Goal: Task Accomplishment & Management: Use online tool/utility

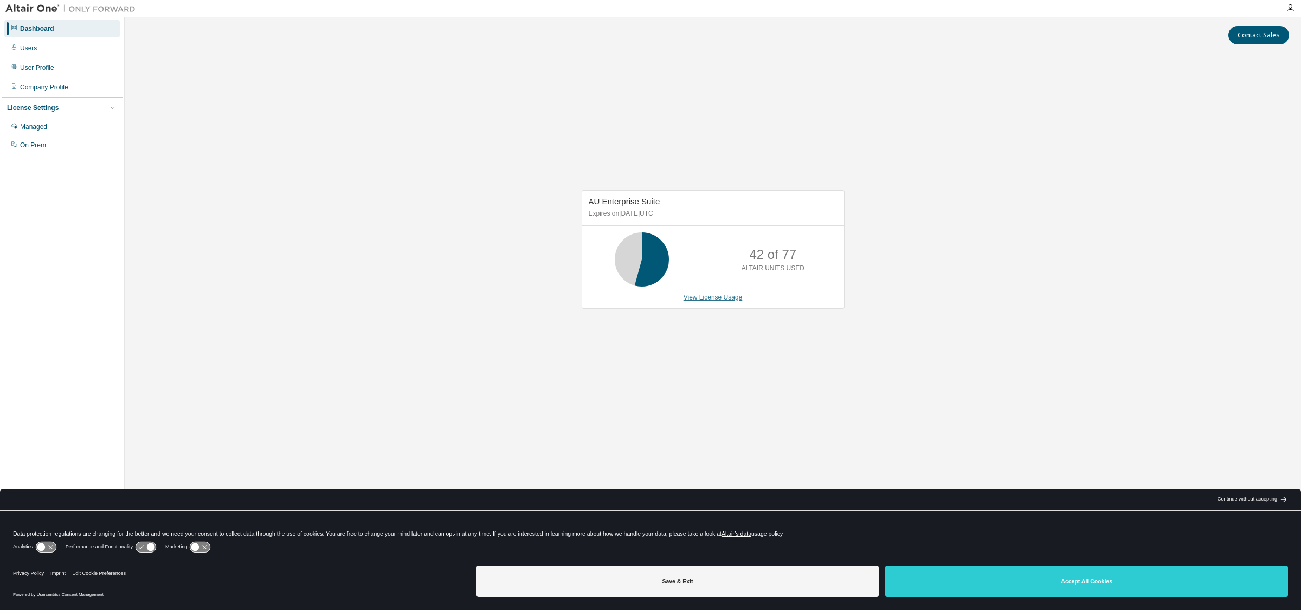
click at [697, 296] on link "View License Usage" at bounding box center [712, 298] width 59 height 8
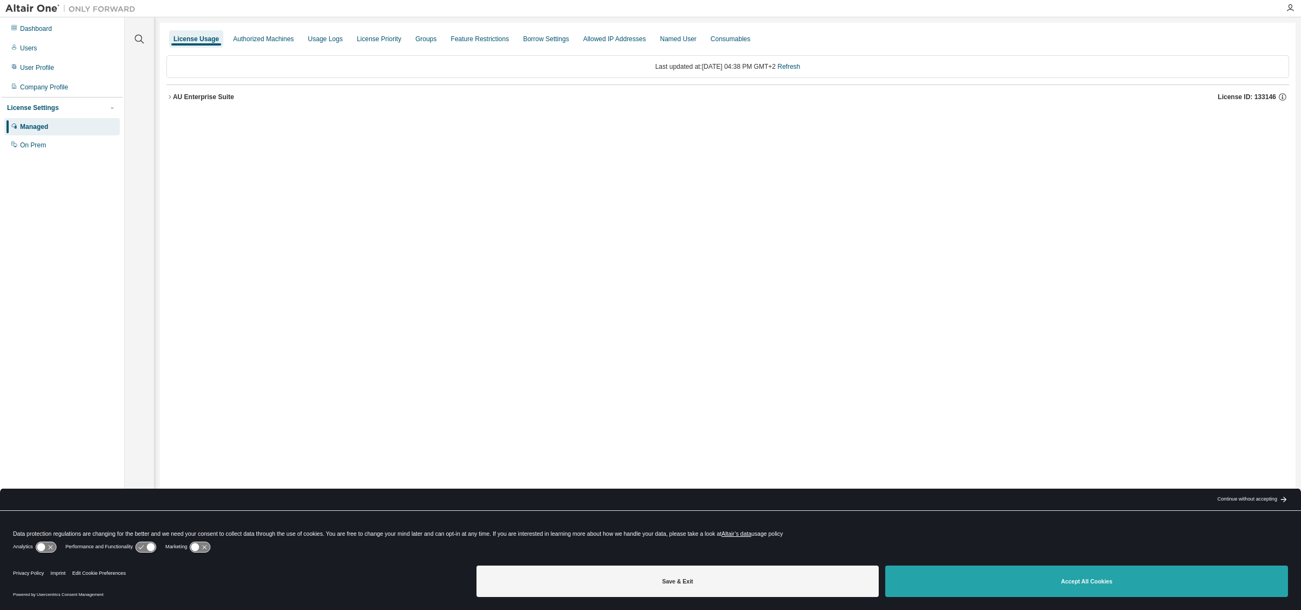
click at [1091, 588] on button "Accept All Cookies" at bounding box center [1086, 581] width 403 height 31
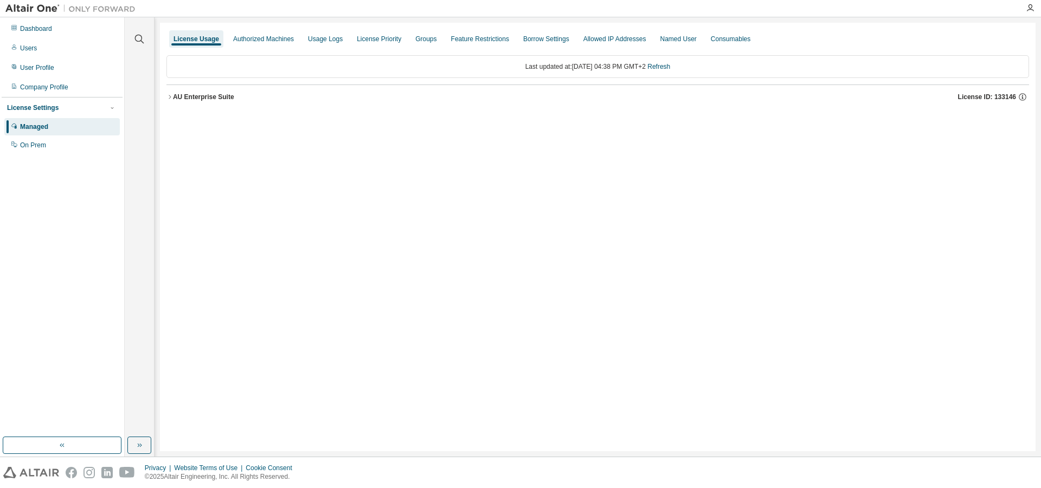
click at [170, 95] on icon "button" at bounding box center [169, 97] width 7 height 7
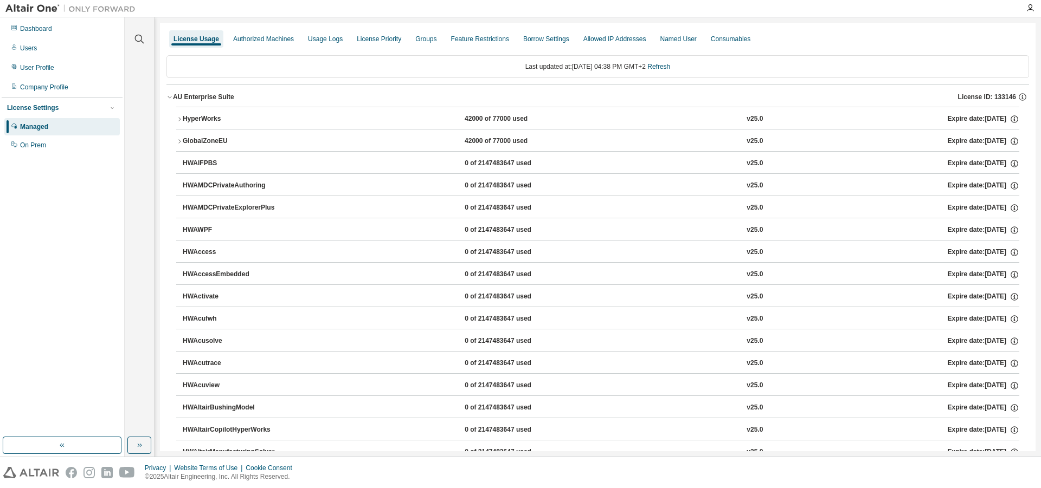
click at [179, 120] on icon "button" at bounding box center [179, 119] width 7 height 7
